Goal: Information Seeking & Learning: Learn about a topic

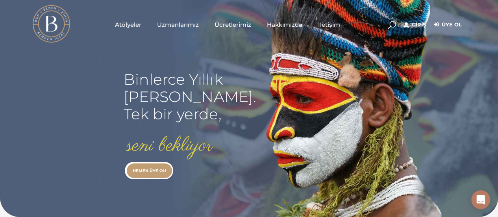
type input "[EMAIL_ADDRESS][DOMAIN_NAME]"
click at [414, 25] on link "Giriş" at bounding box center [415, 24] width 22 height 9
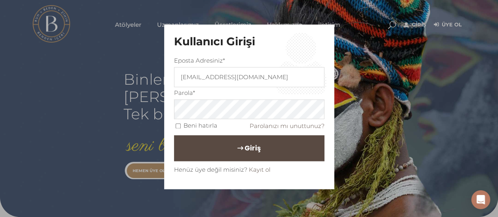
click at [218, 153] on button "Giriş" at bounding box center [249, 148] width 150 height 26
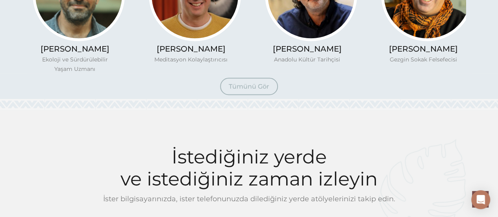
scroll to position [629, 0]
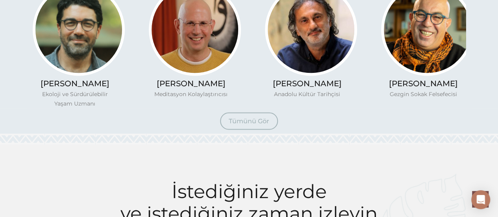
click at [246, 126] on link "Tümünü Gör" at bounding box center [249, 120] width 58 height 17
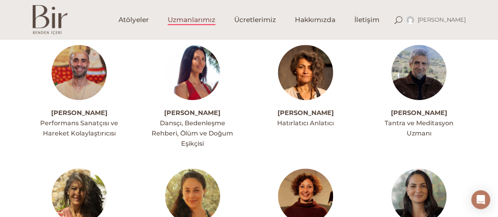
scroll to position [197, 0]
click at [197, 81] on img at bounding box center [192, 71] width 55 height 55
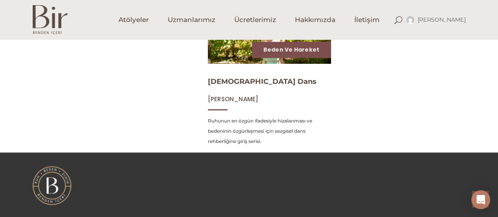
scroll to position [393, 0]
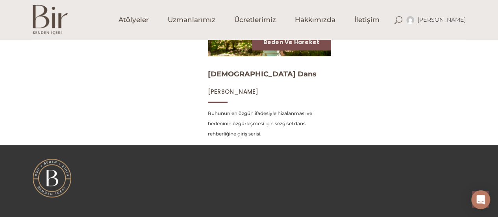
click at [220, 51] on img at bounding box center [269, 20] width 127 height 71
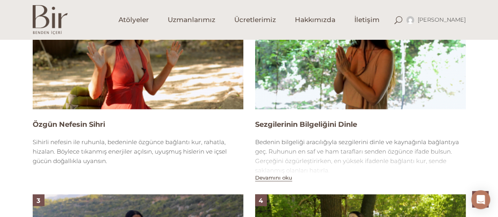
scroll to position [472, 0]
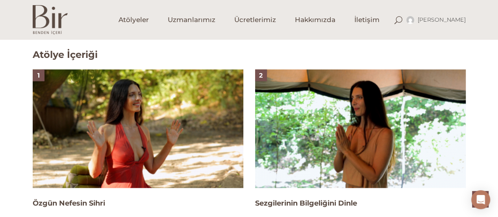
click at [159, 122] on img at bounding box center [138, 128] width 210 height 118
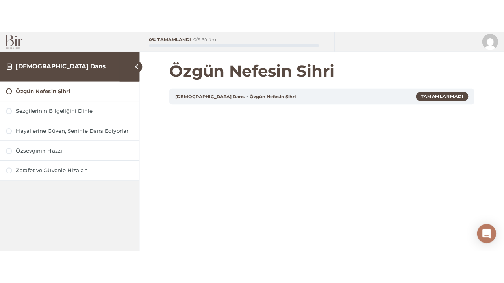
scroll to position [79, 0]
